Goal: Task Accomplishment & Management: Manage account settings

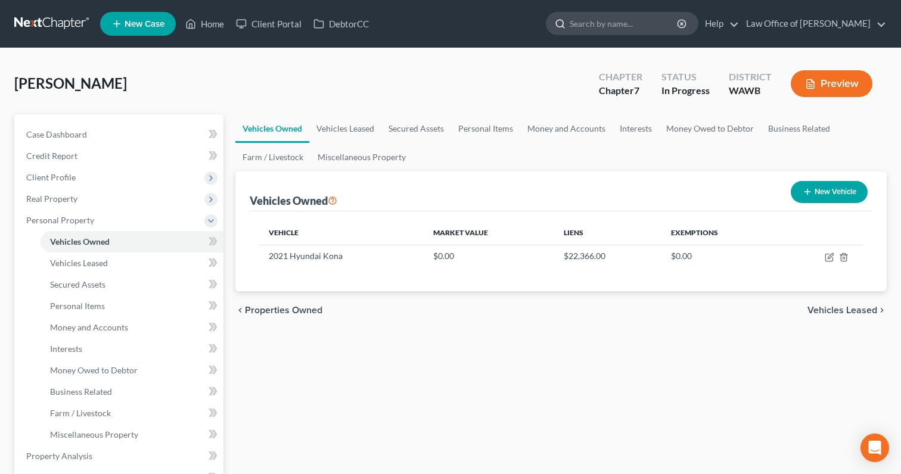
click at [617, 28] on input "search" at bounding box center [624, 24] width 109 height 22
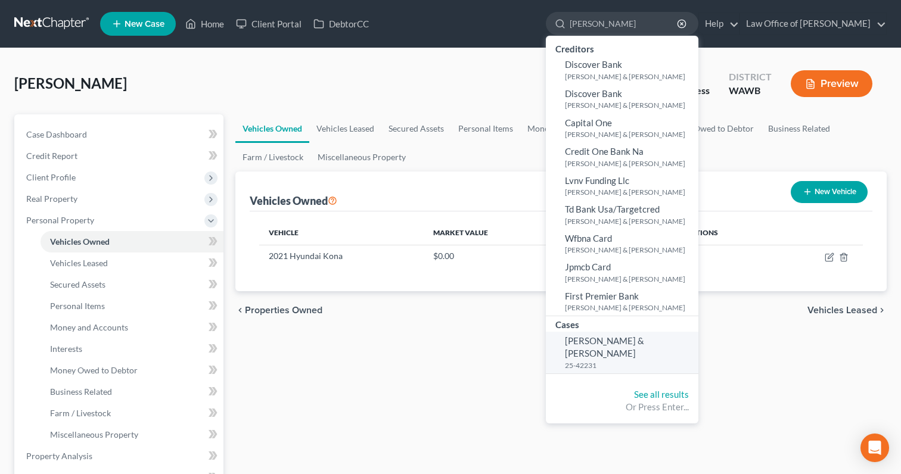
type input "[PERSON_NAME]"
click at [644, 342] on span "[PERSON_NAME] & [PERSON_NAME]" at bounding box center [604, 347] width 79 height 23
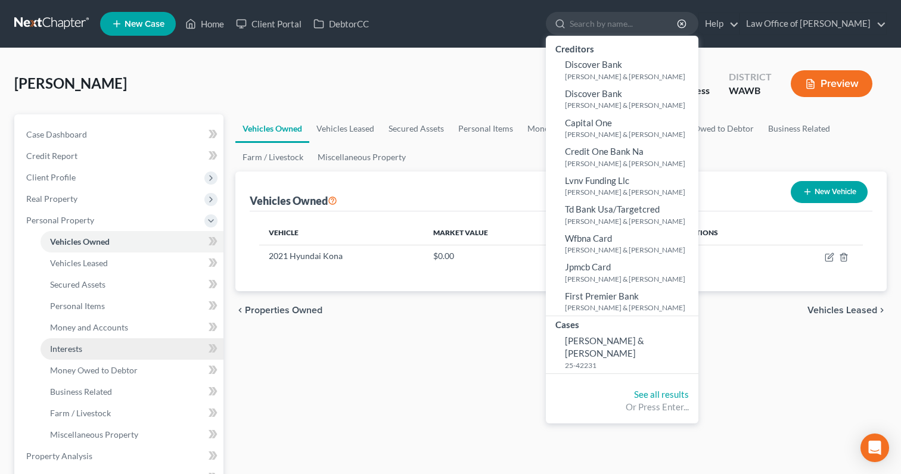
select select "6"
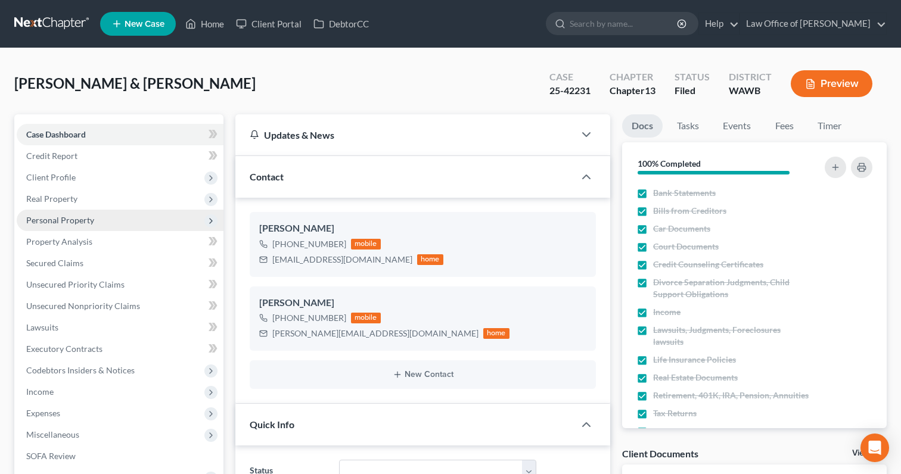
click at [97, 222] on span "Personal Property" at bounding box center [120, 220] width 207 height 21
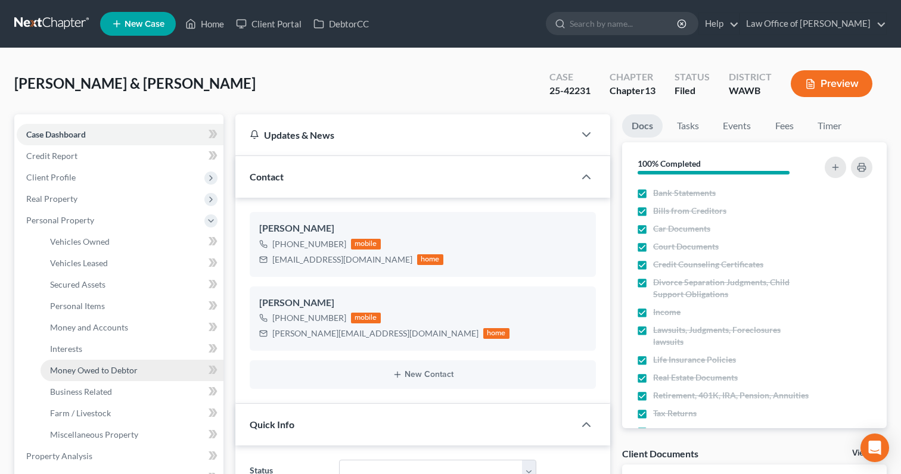
click at [109, 370] on span "Money Owed to Debtor" at bounding box center [94, 370] width 88 height 10
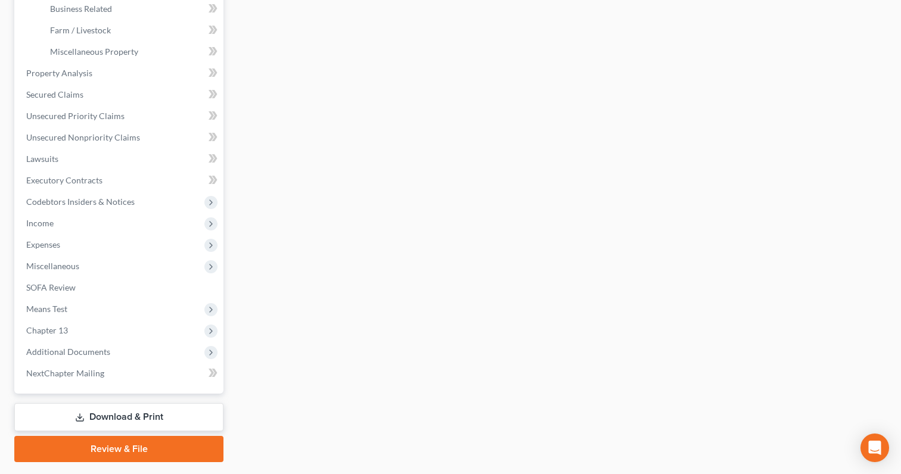
scroll to position [402, 0]
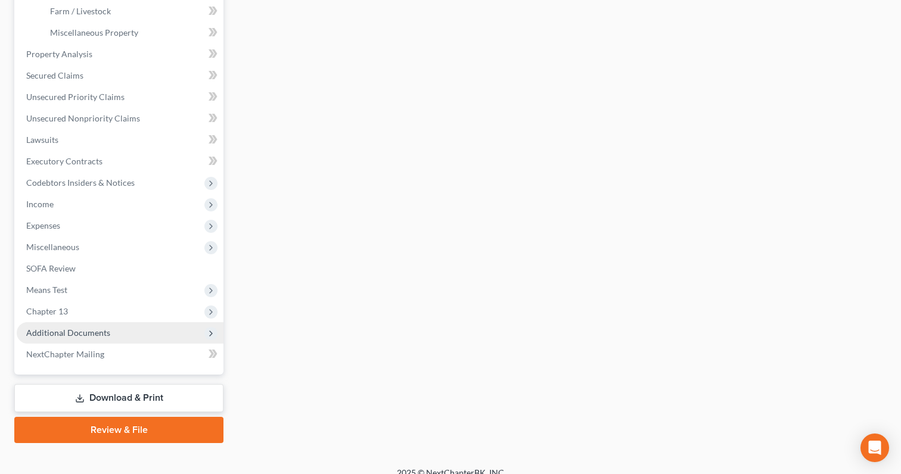
click at [107, 331] on span "Additional Documents" at bounding box center [68, 333] width 84 height 10
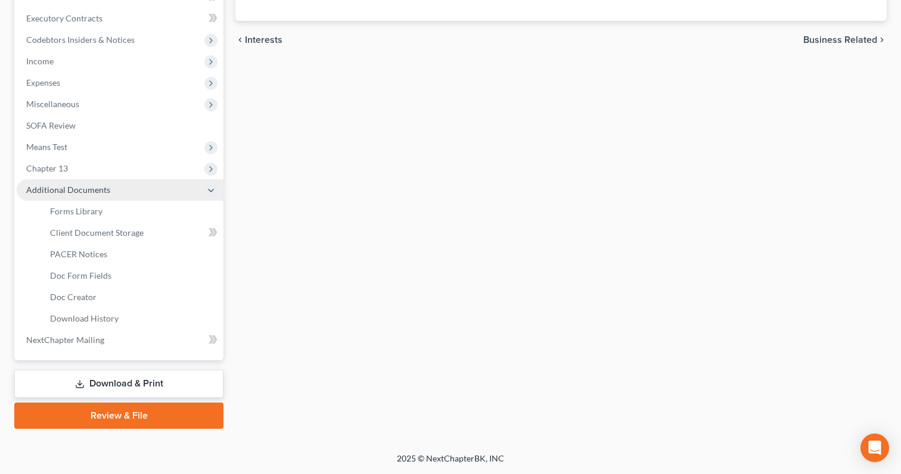
scroll to position [330, 0]
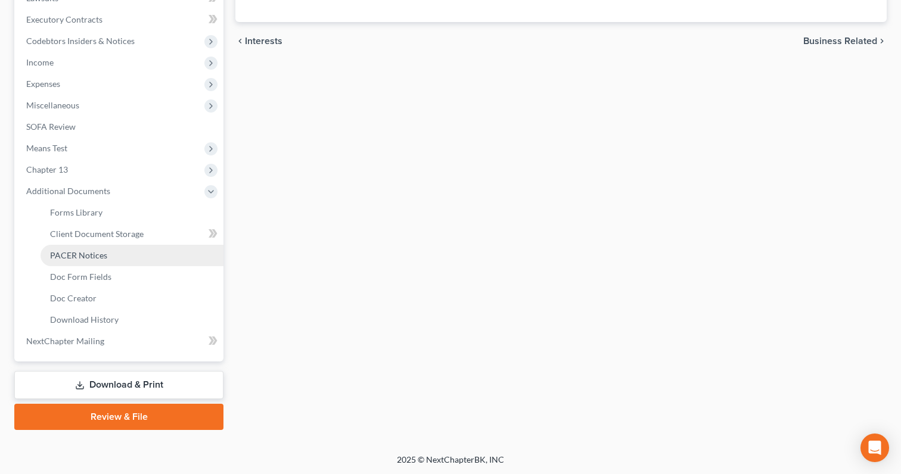
click at [101, 258] on span "PACER Notices" at bounding box center [78, 255] width 57 height 10
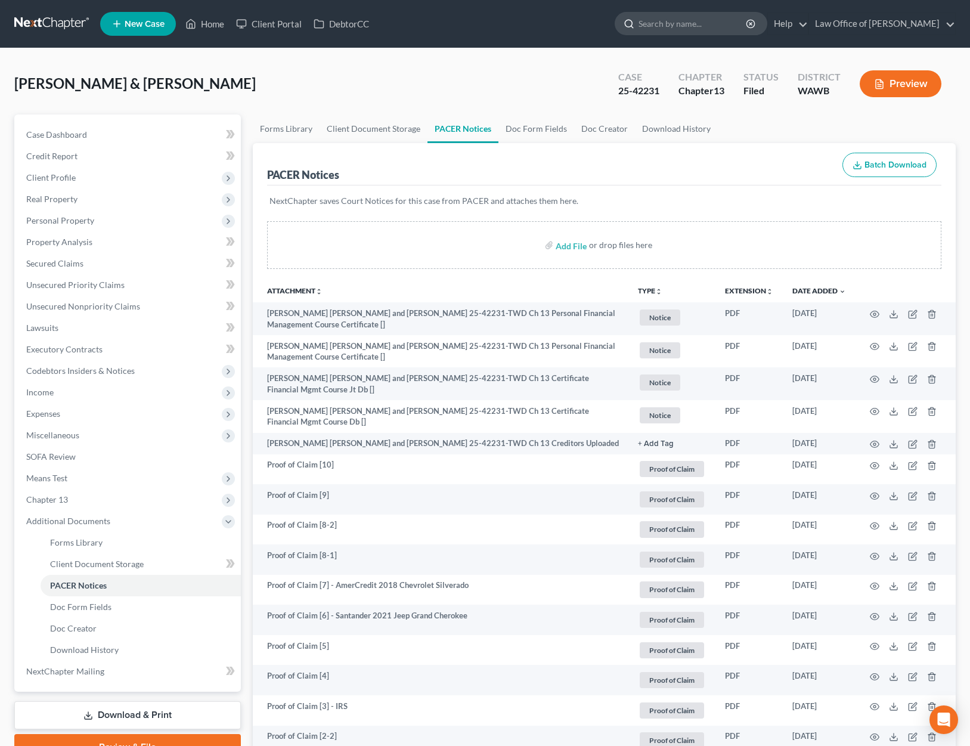
click at [712, 29] on input "search" at bounding box center [692, 24] width 109 height 22
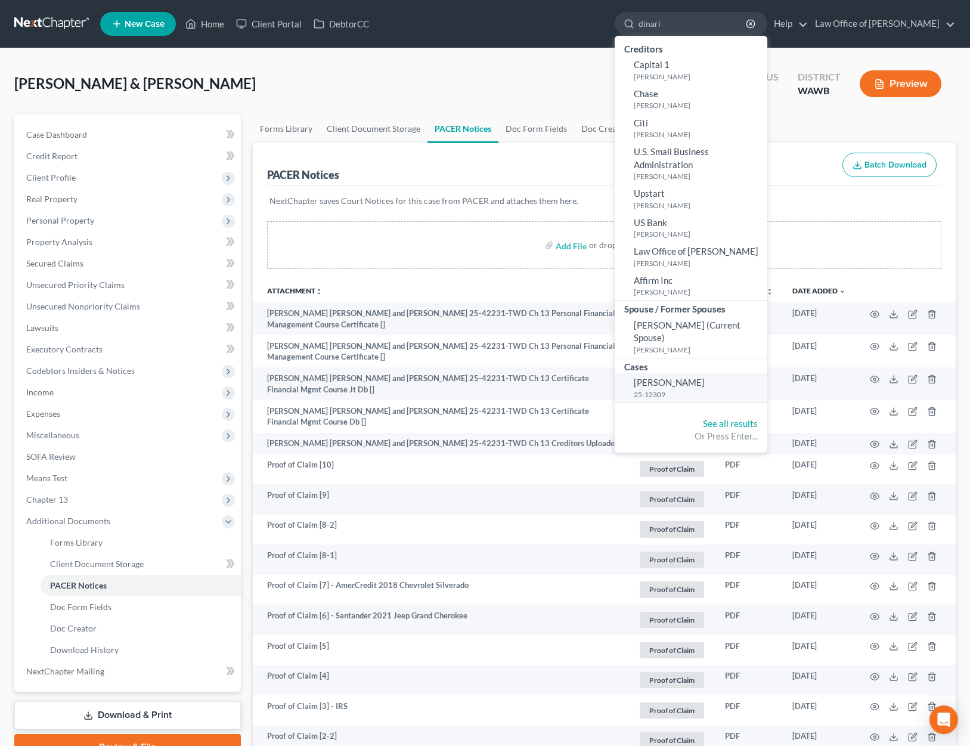
type input "dinari"
click at [703, 377] on span "[PERSON_NAME]" at bounding box center [669, 382] width 71 height 11
select select "6"
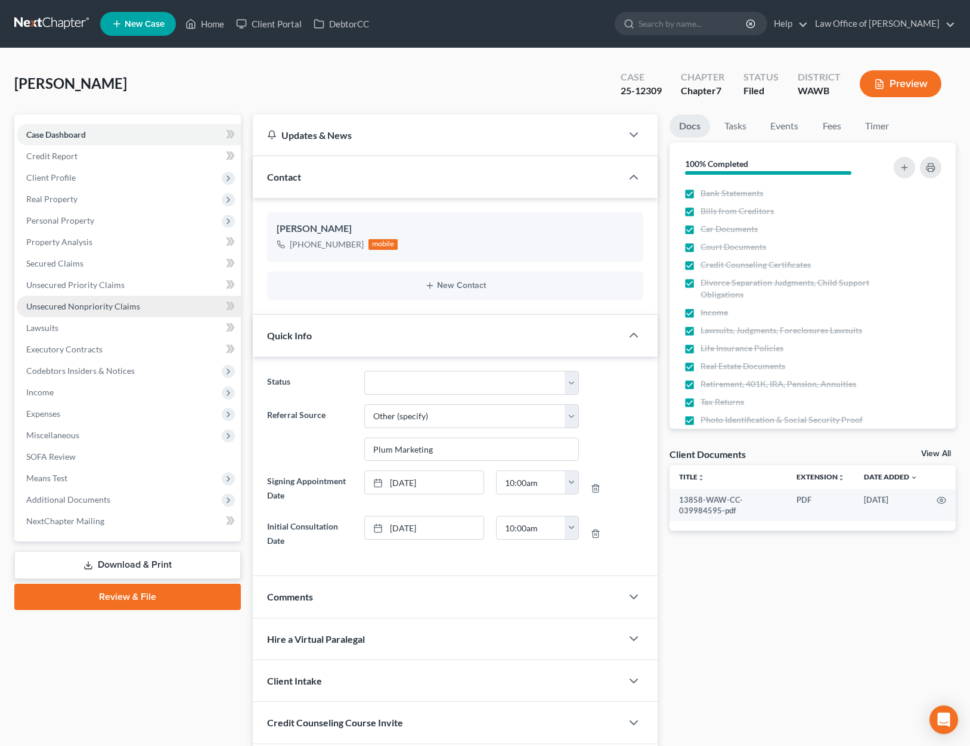
click at [137, 305] on link "Unsecured Nonpriority Claims" at bounding box center [129, 306] width 224 height 21
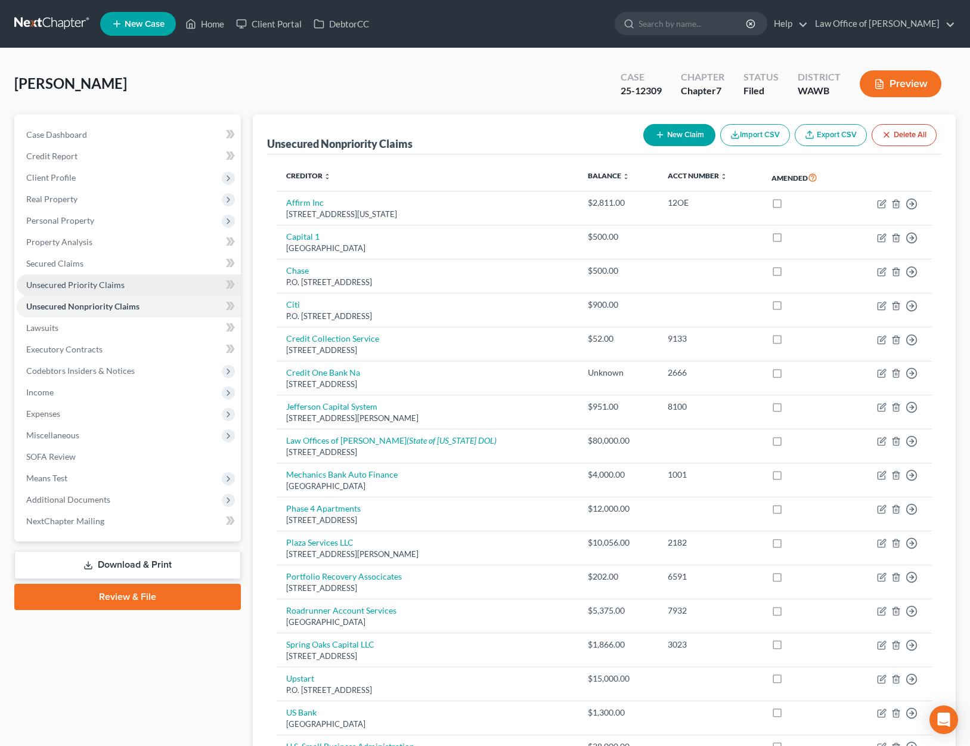
click at [117, 282] on span "Unsecured Priority Claims" at bounding box center [75, 285] width 98 height 10
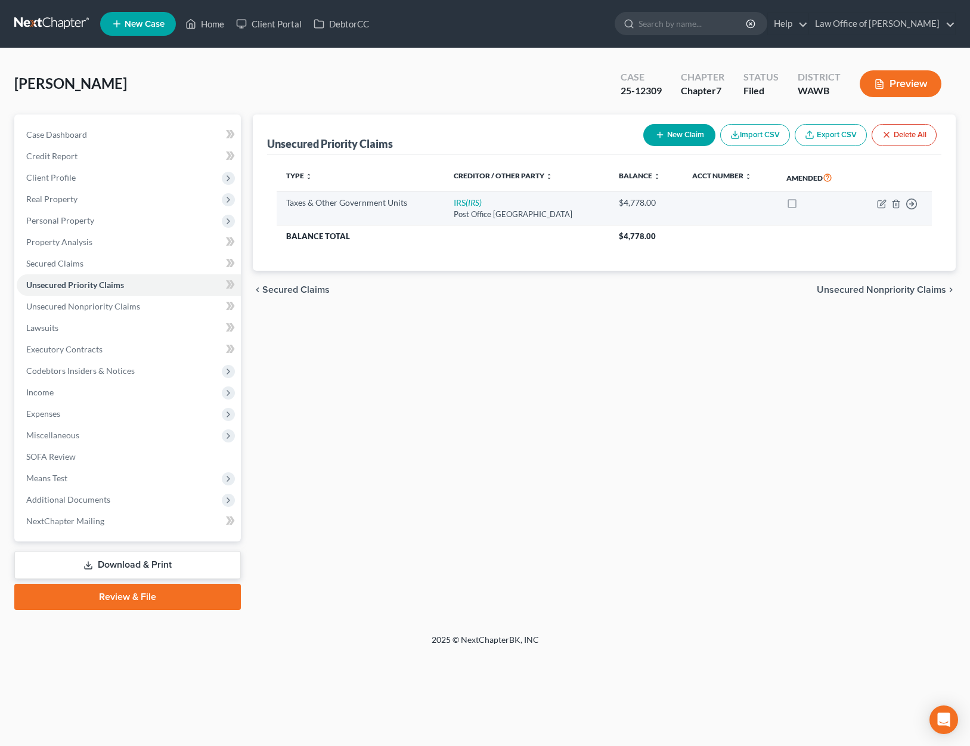
click at [448, 194] on td "IRS (IRS) Post Office [GEOGRAPHIC_DATA]" at bounding box center [526, 208] width 165 height 34
click at [454, 200] on link "IRS (IRS)" at bounding box center [468, 202] width 28 height 10
select select "0"
select select "39"
select select "0"
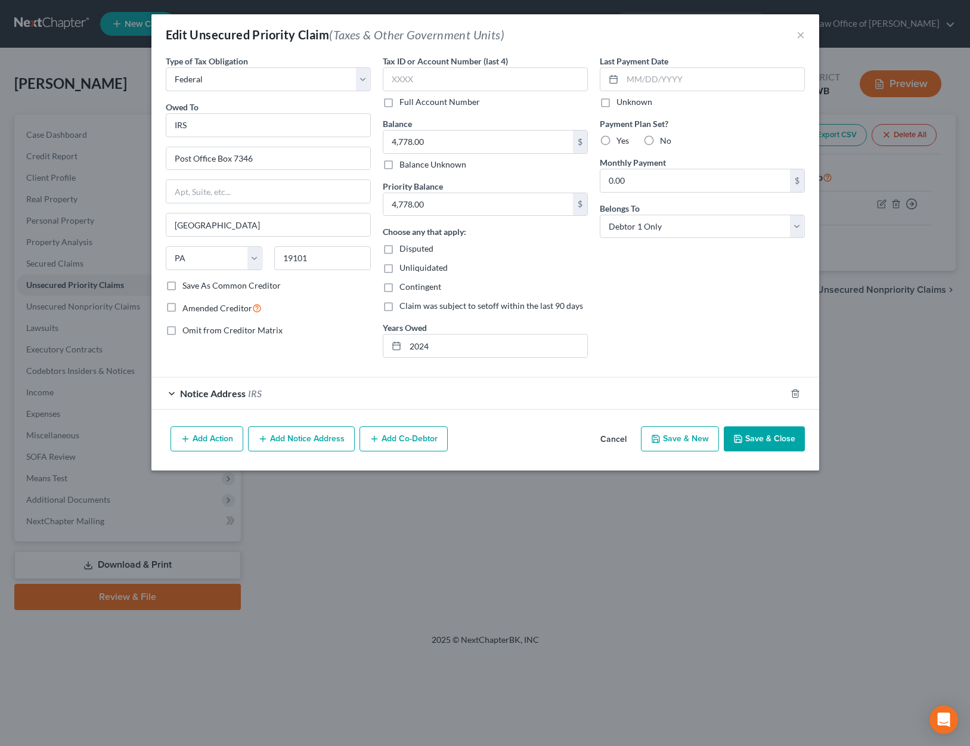
click at [756, 444] on button "Save & Close" at bounding box center [764, 438] width 81 height 25
